Goal: Find contact information: Find contact information

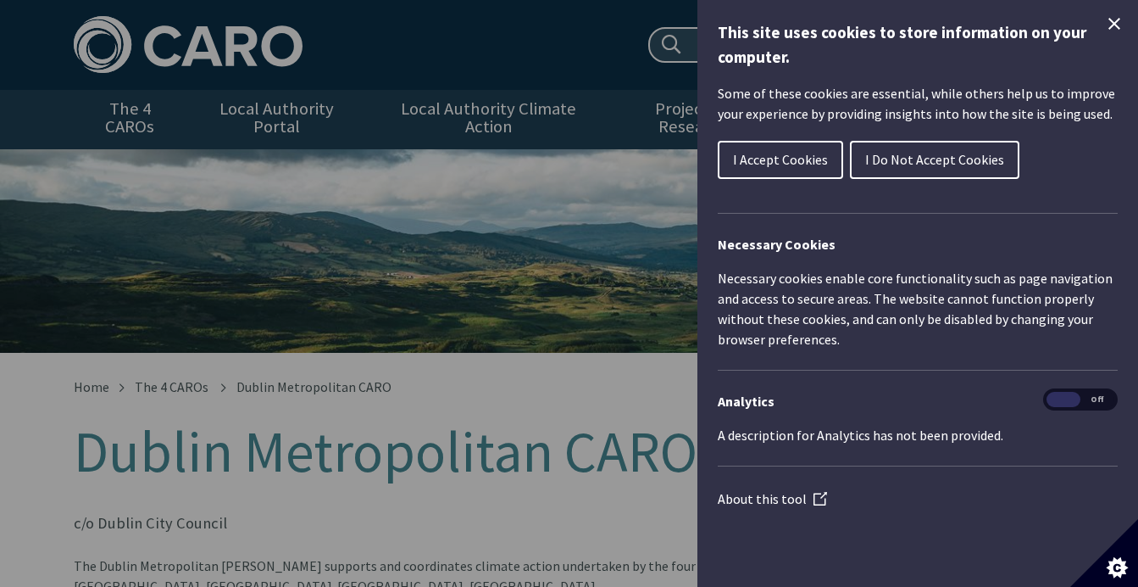
click at [772, 156] on span "I Accept Cookies" at bounding box center [780, 159] width 95 height 17
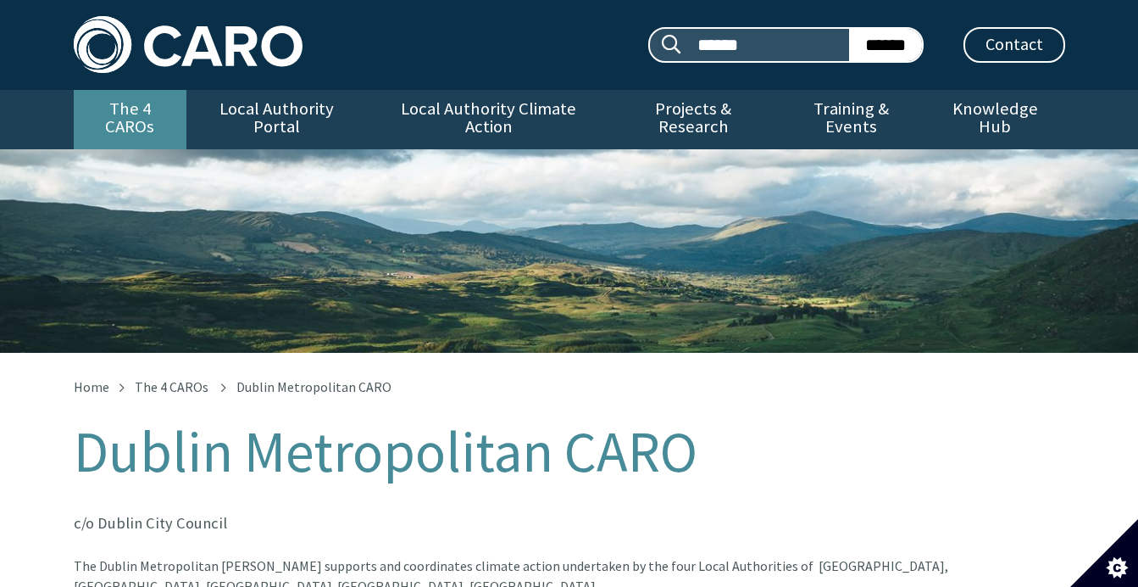
click at [153, 114] on link "The 4 CAROs" at bounding box center [130, 119] width 113 height 59
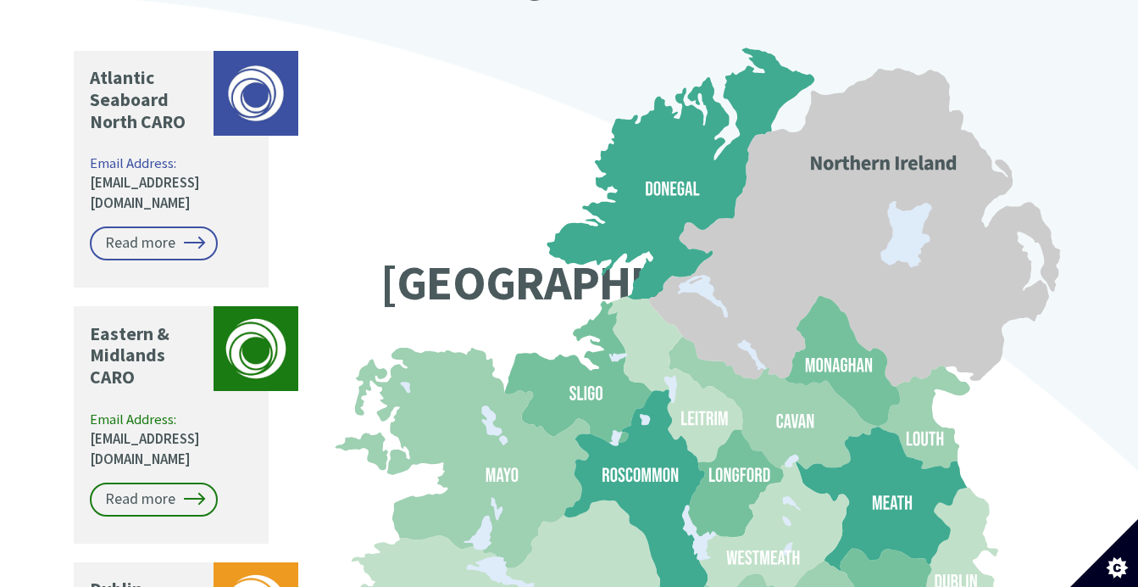
scroll to position [1604, 0]
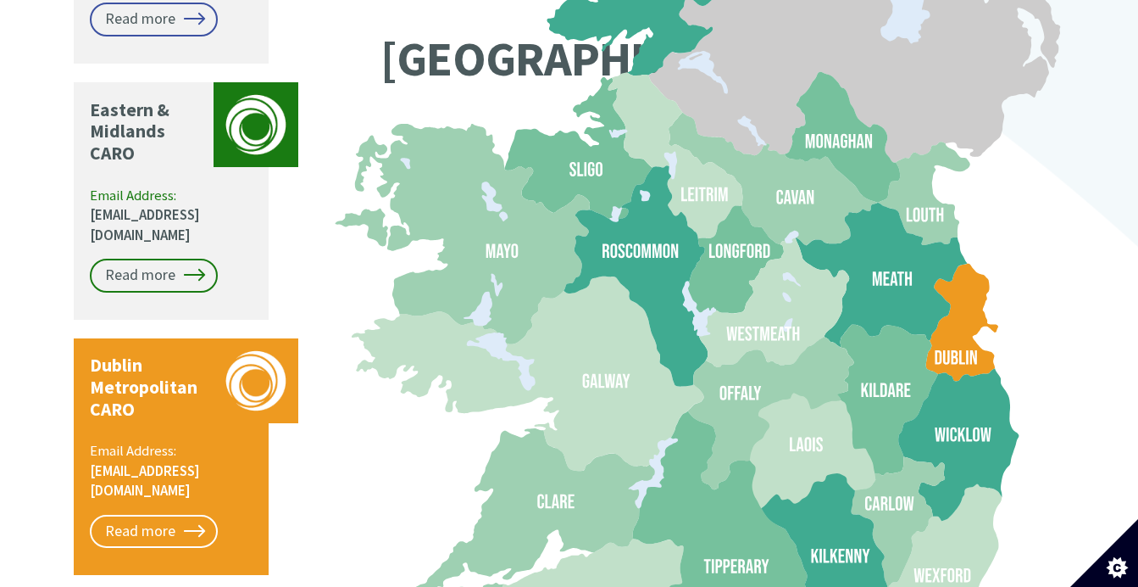
click at [145, 461] on link "[EMAIL_ADDRESS][DOMAIN_NAME]" at bounding box center [145, 480] width 110 height 39
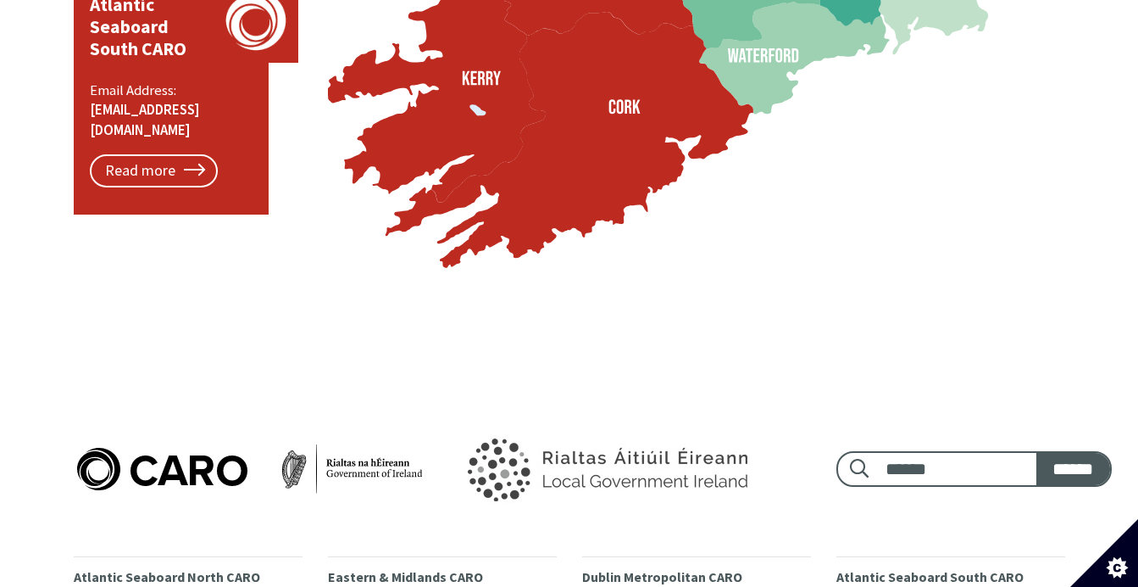
scroll to position [2383, 0]
